Goal: Information Seeking & Learning: Learn about a topic

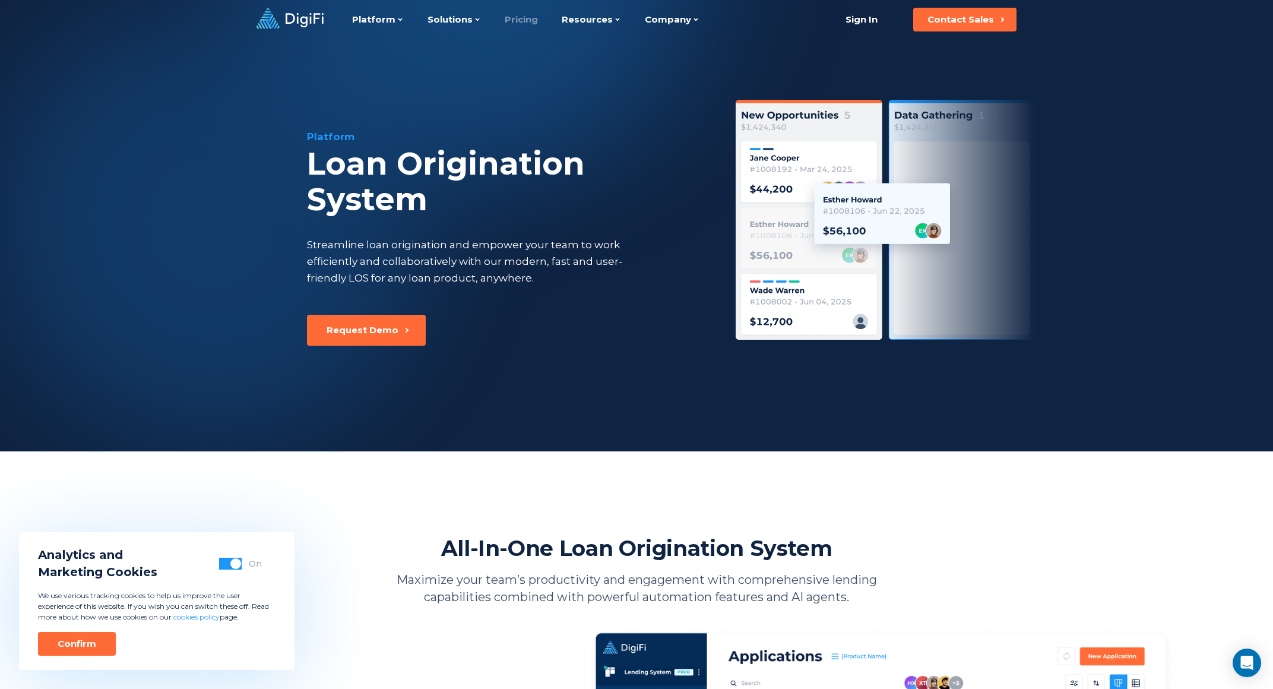
click at [510, 26] on link "Pricing" at bounding box center [521, 19] width 33 height 39
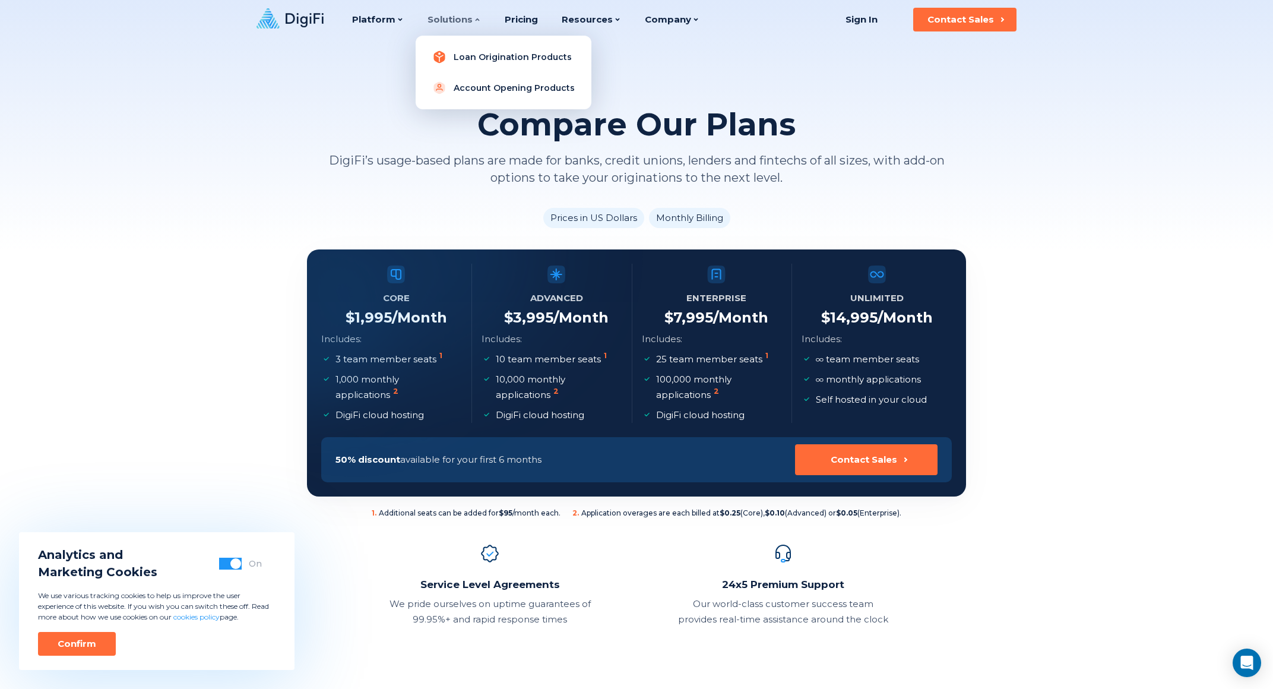
click at [483, 58] on link "Loan Origination Products" at bounding box center [503, 57] width 157 height 24
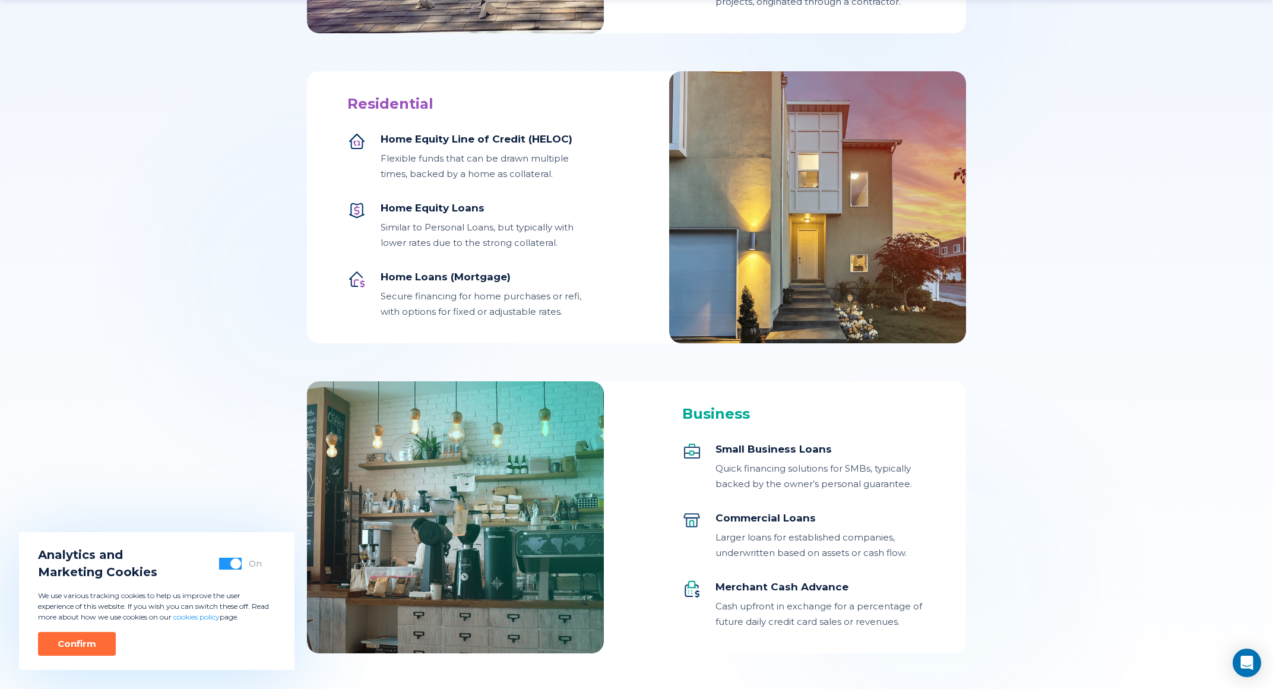
scroll to position [1188, 0]
